Goal: Task Accomplishment & Management: Manage account settings

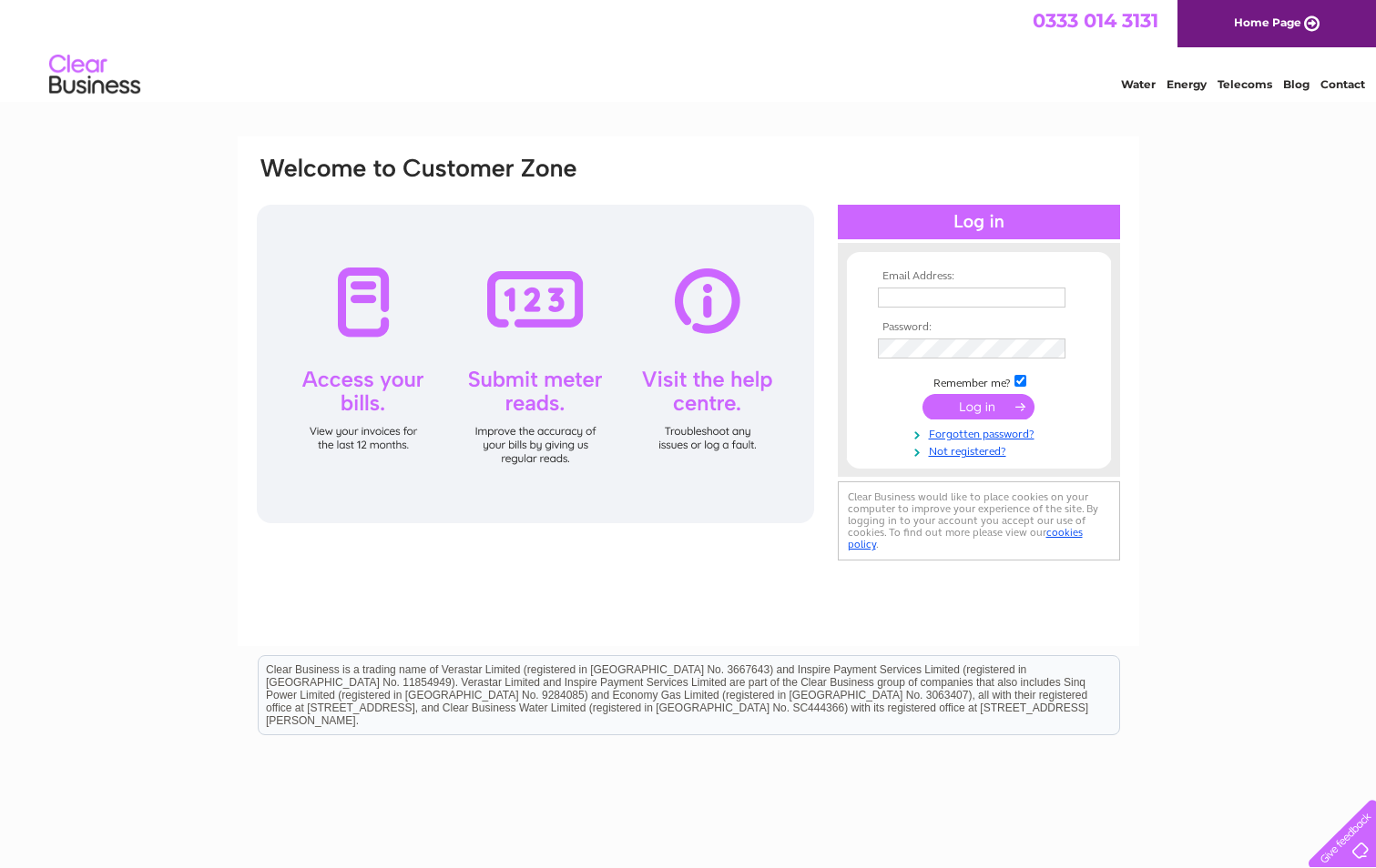
type input "[EMAIL_ADDRESS][DOMAIN_NAME]"
click at [965, 406] on input "submit" at bounding box center [977, 407] width 112 height 26
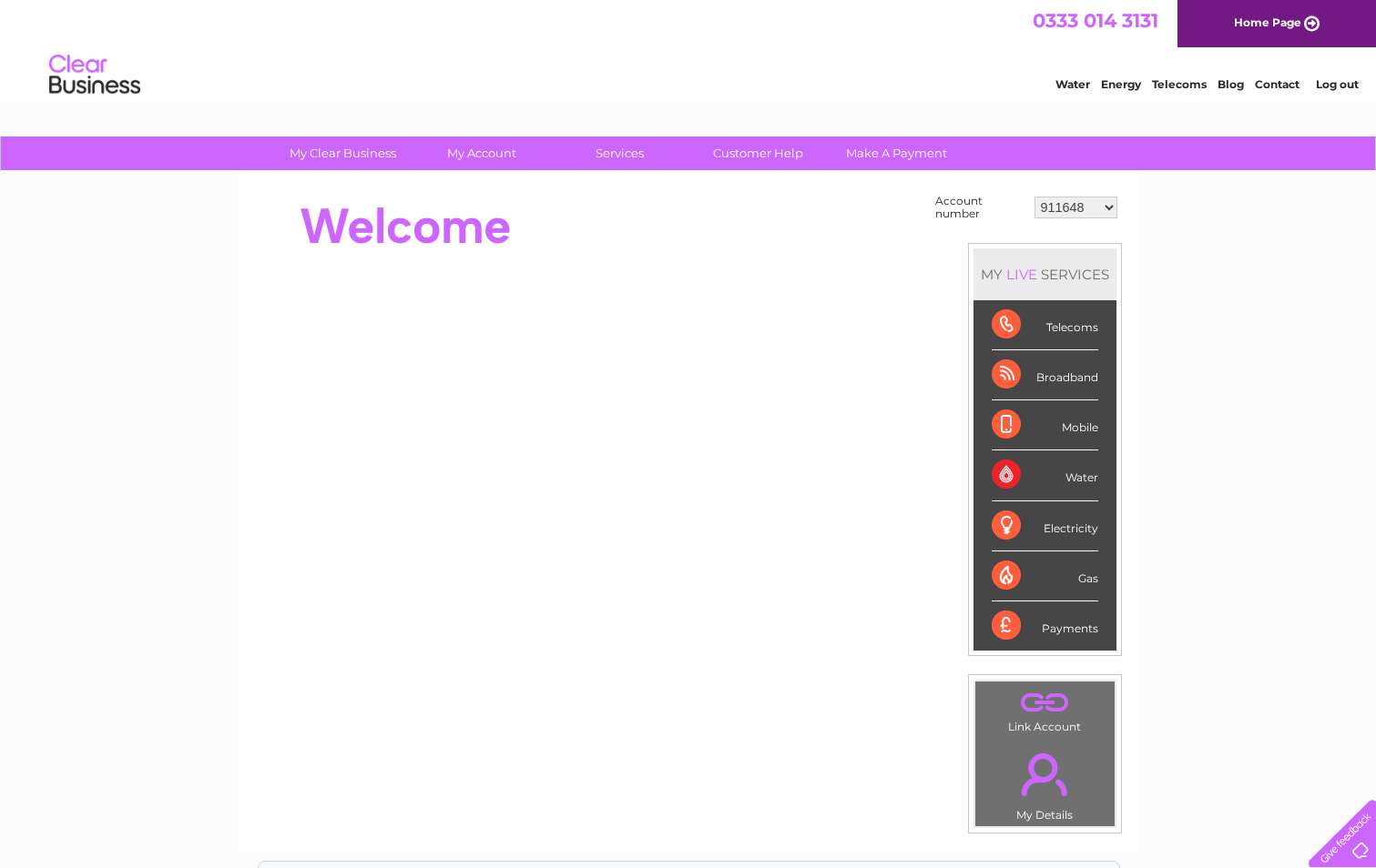
click at [1081, 212] on select "911648 975946 979041 980046 990352 990353 990356 990361 997232 1080773 1081707 …" at bounding box center [1076, 208] width 83 height 22
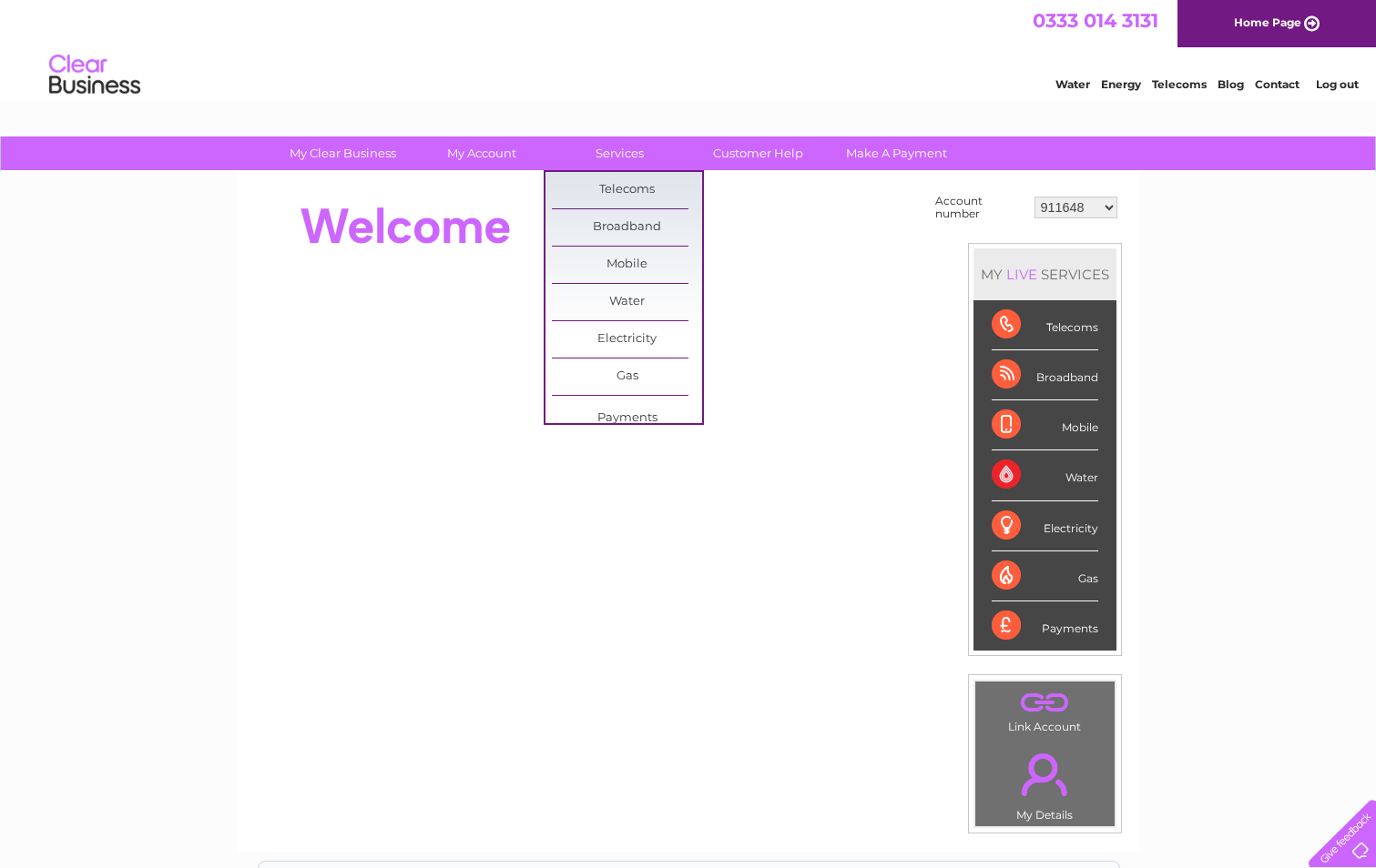
click at [483, 106] on html "0333 014 3131 Home Page Water Energy Telecoms Blog Contact Log out" at bounding box center [688, 53] width 1376 height 106
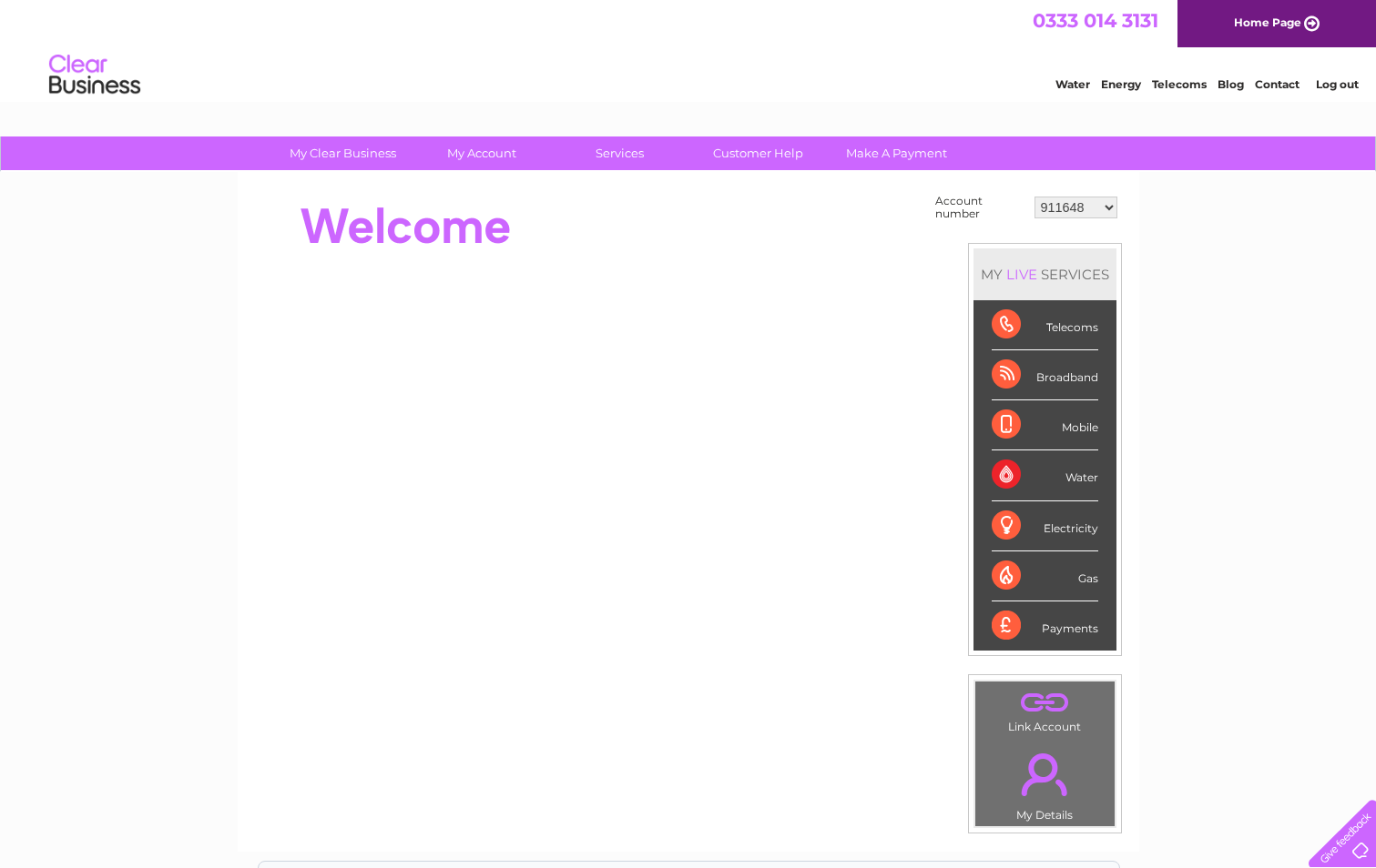
click at [1076, 212] on select "911648 975946 979041 980046 990352 990353 990356 990361 997232 1080773 1081707 …" at bounding box center [1076, 208] width 83 height 22
select select "30308352"
click at [1035, 196] on select "911648 975946 979041 980046 990352 990353 990356 990361 997232 1080773 1081707 …" at bounding box center [1076, 208] width 83 height 22
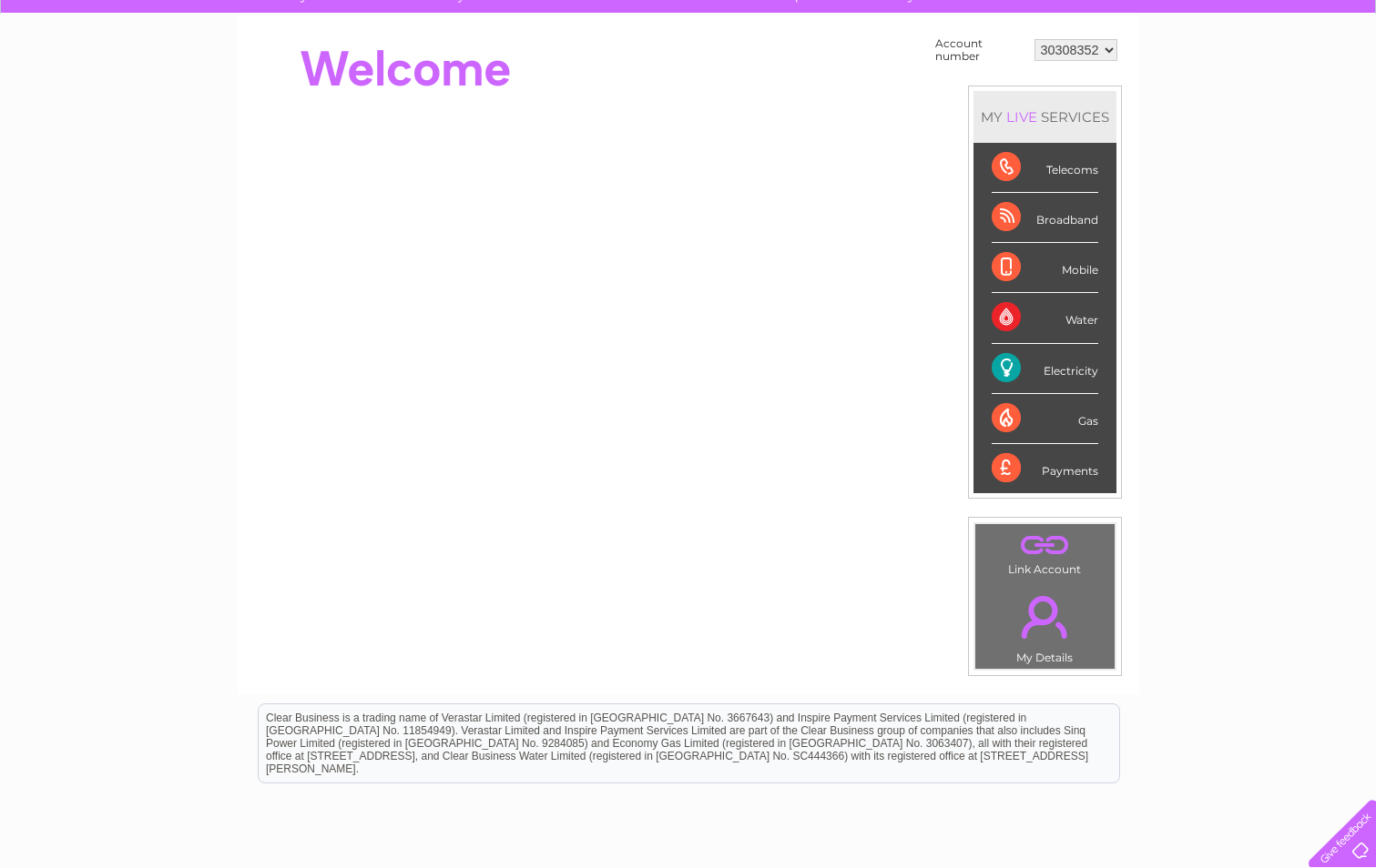
scroll to position [182, 0]
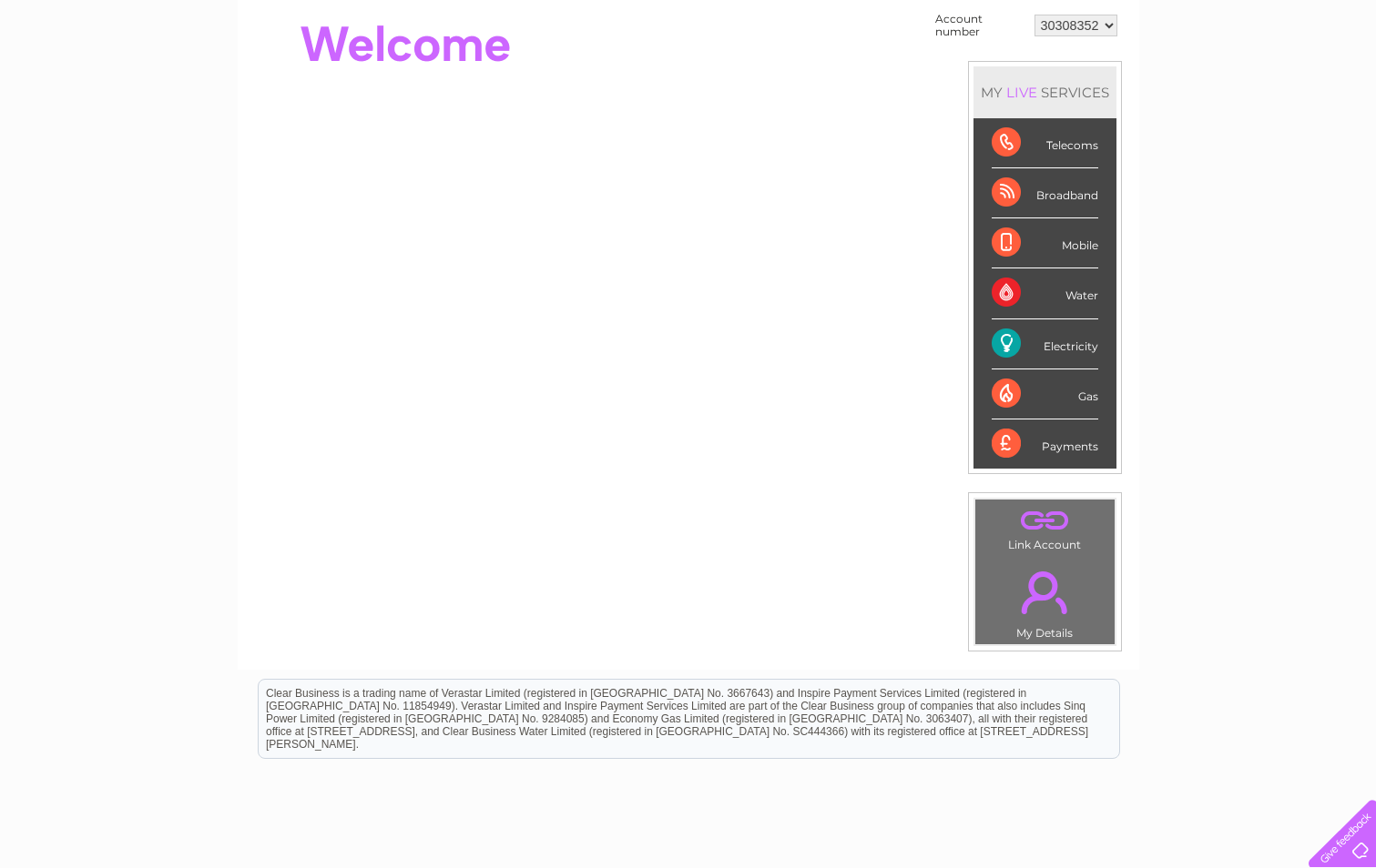
click at [999, 396] on div "Gas" at bounding box center [1044, 395] width 106 height 50
click at [1007, 294] on div "Water" at bounding box center [1044, 293] width 106 height 50
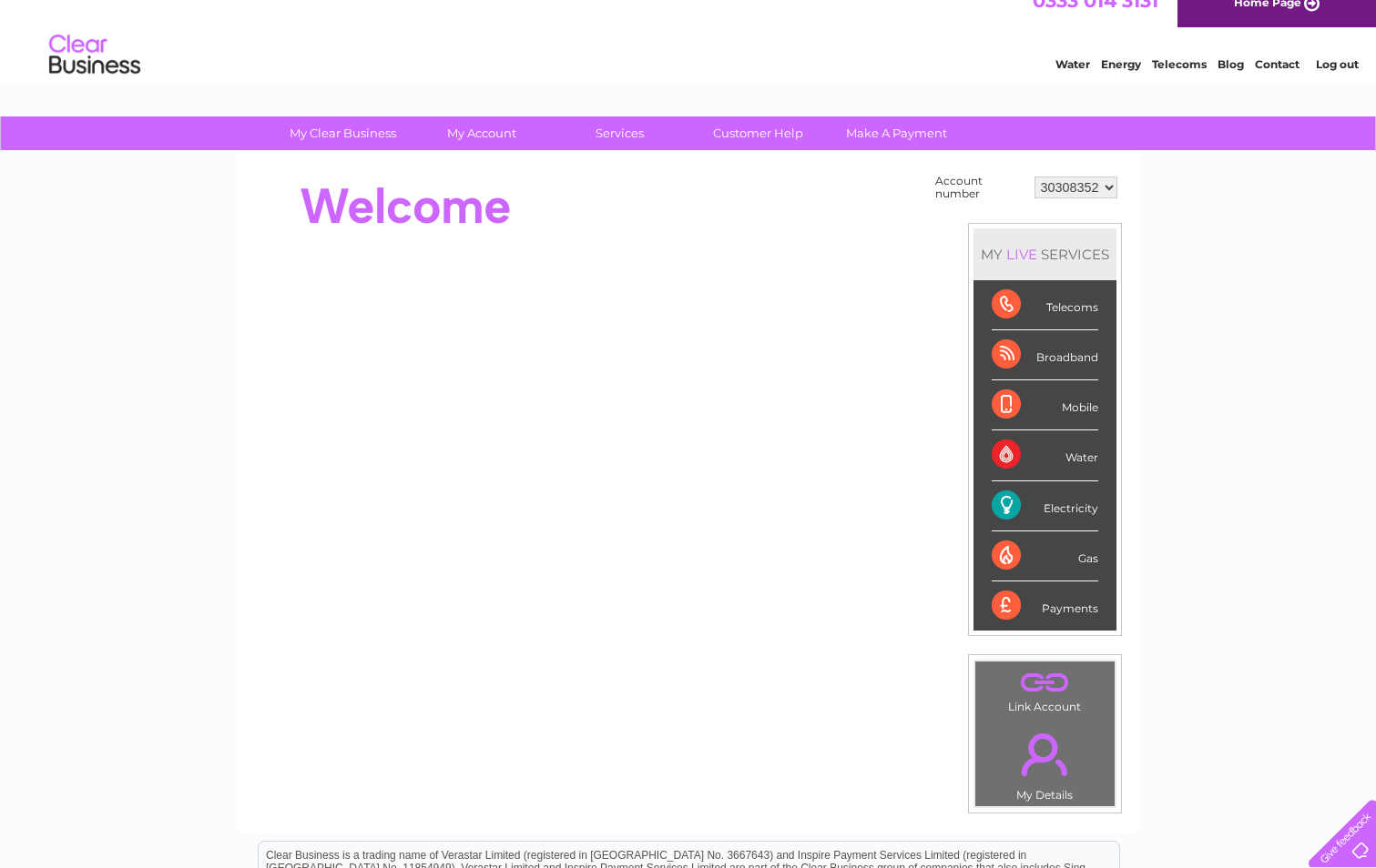
scroll to position [0, 0]
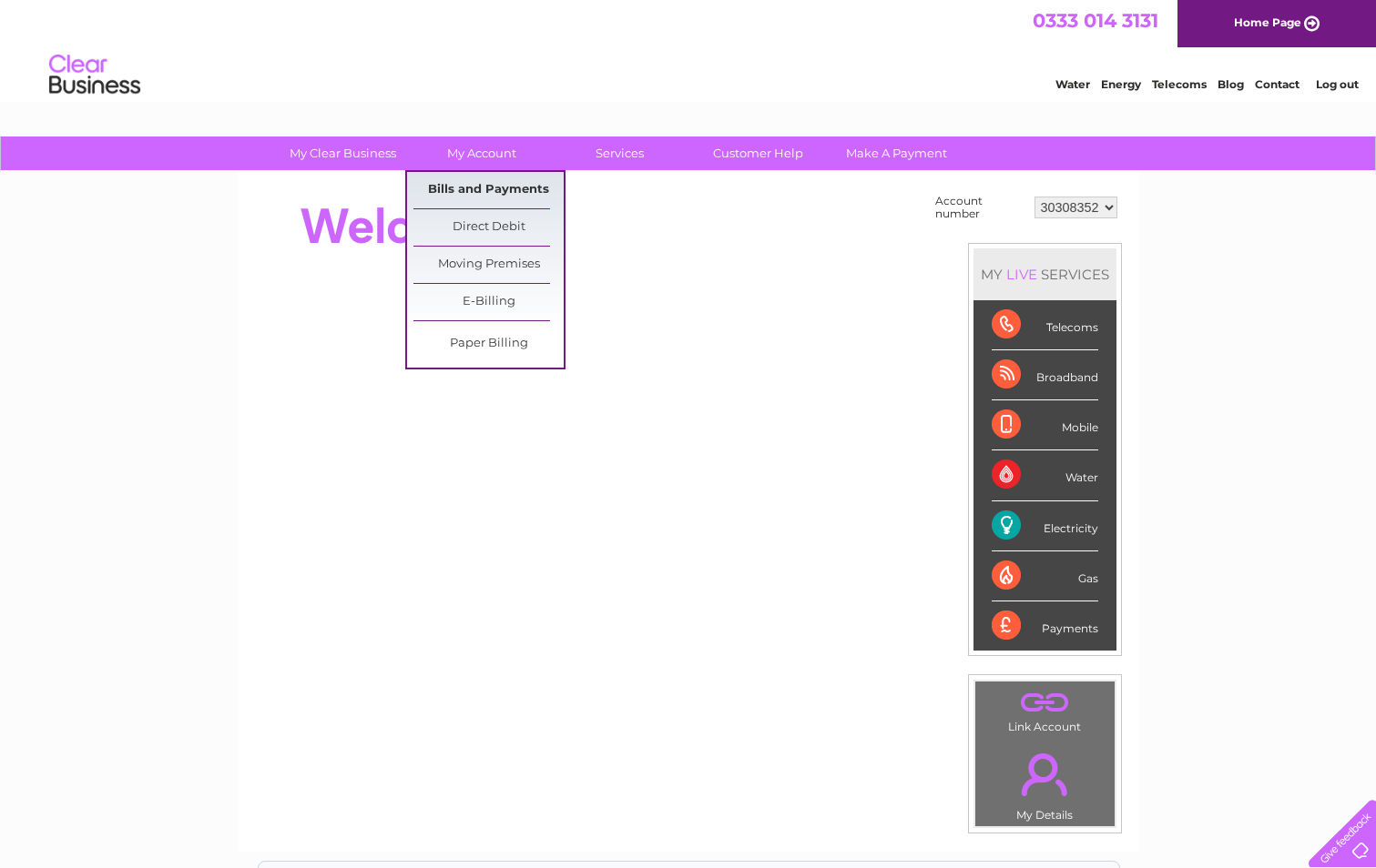
click at [511, 192] on link "Bills and Payments" at bounding box center [488, 189] width 150 height 36
click at [515, 188] on link "Bills and Payments" at bounding box center [488, 189] width 150 height 36
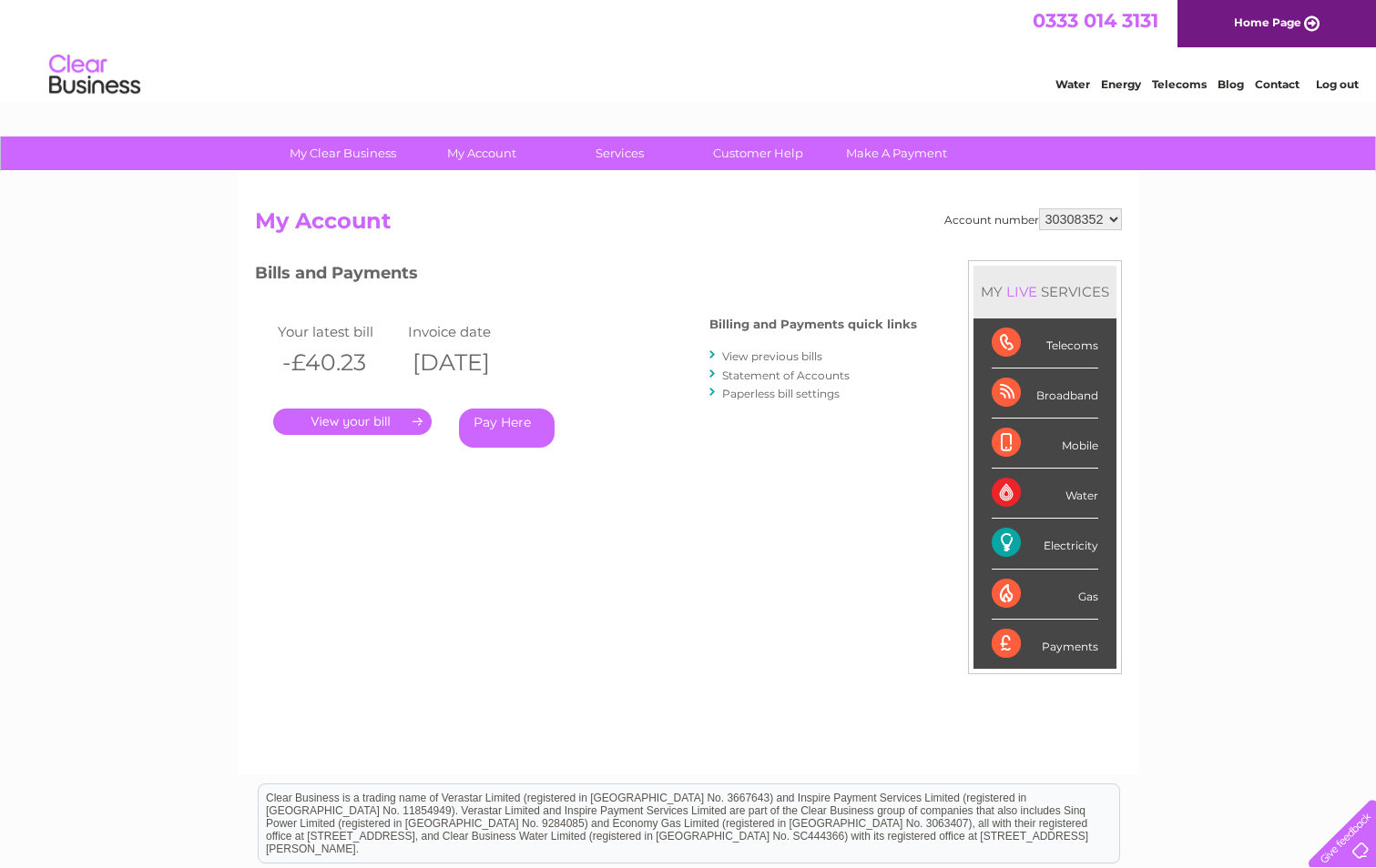
click at [1088, 214] on select "911648 975946 979041 980046 990352 990353 990356 990361 997232 1080773 1081707 …" at bounding box center [1081, 220] width 83 height 22
click at [1039, 208] on select "911648 975946 979041 980046 990352 990353 990356 990361 997232 1080773 1081707 …" at bounding box center [1081, 220] width 83 height 22
click at [771, 376] on link "Statement of Accounts" at bounding box center [785, 375] width 127 height 14
